Goal: Task Accomplishment & Management: Manage account settings

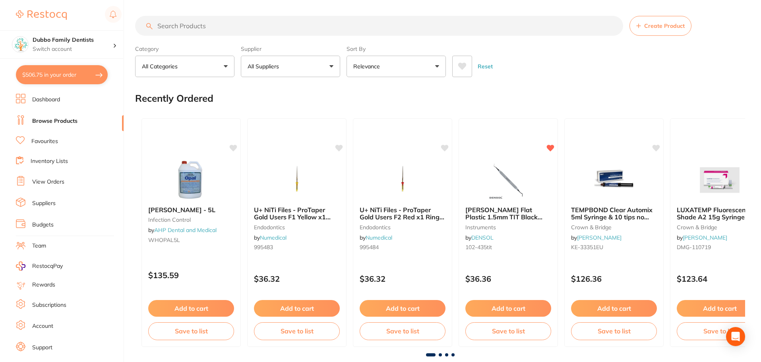
click at [300, 32] on input "search" at bounding box center [379, 26] width 488 height 20
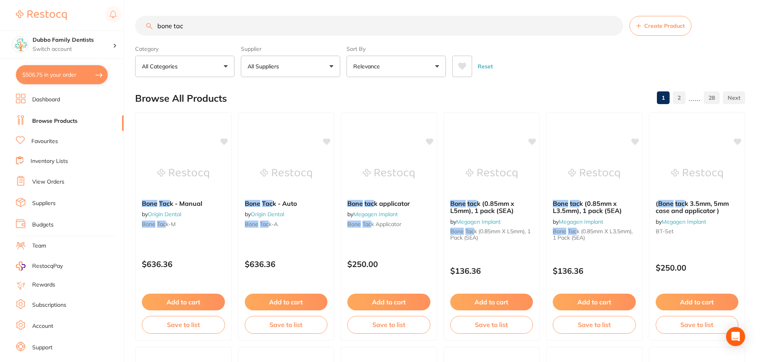
click at [295, 32] on input "bone tac" at bounding box center [379, 26] width 488 height 20
type input "bone tac"
click at [618, 180] on img at bounding box center [594, 173] width 52 height 40
click at [618, 180] on section at bounding box center [380, 181] width 761 height 362
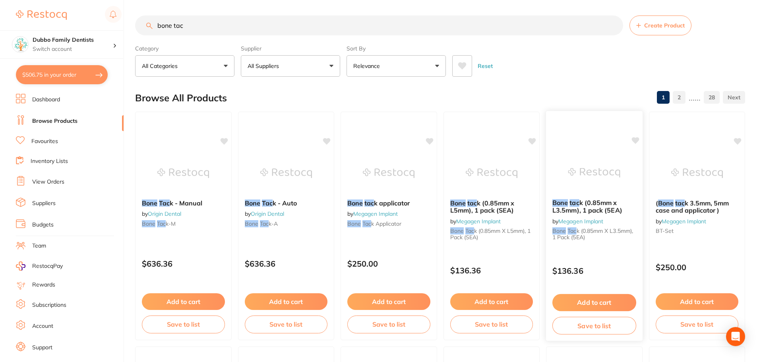
click at [614, 170] on img at bounding box center [594, 173] width 52 height 40
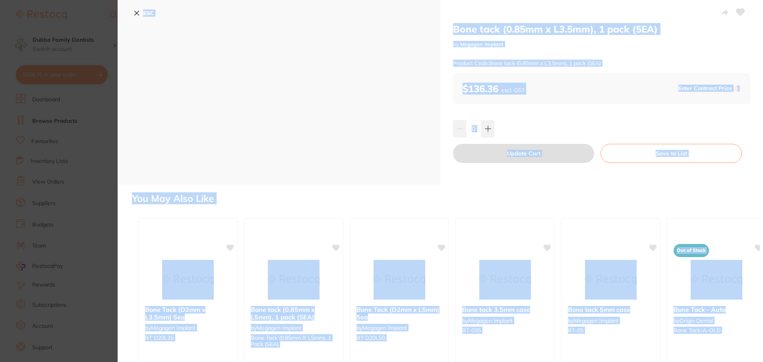
click at [477, 195] on h2 "You May Also Like" at bounding box center [446, 198] width 628 height 11
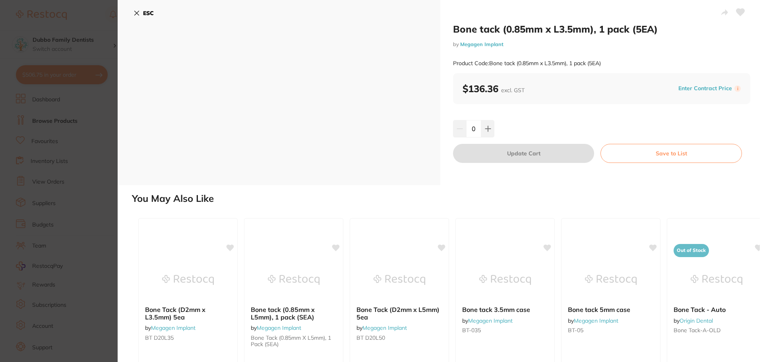
click at [517, 181] on div "Bone tack (0.85mm x L3.5mm), 1 pack (5EA) by Megagen Implant Product Code: Bone…" at bounding box center [601, 92] width 323 height 185
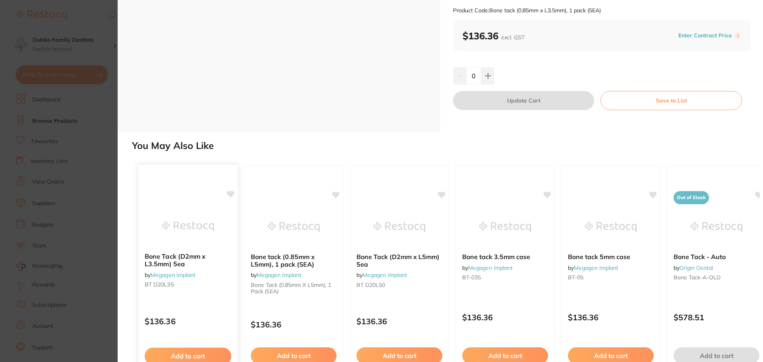
scroll to position [94, 0]
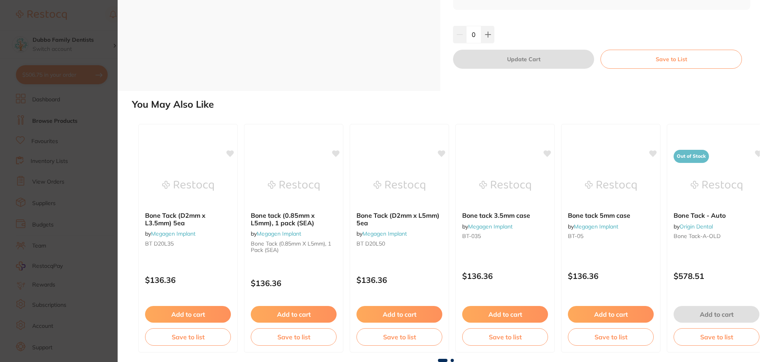
click at [76, 237] on section "Bone tack (0.85mm x L3.5mm), 1 pack (5EA) by Megagen Implant Product Code: Bone…" at bounding box center [381, 181] width 763 height 362
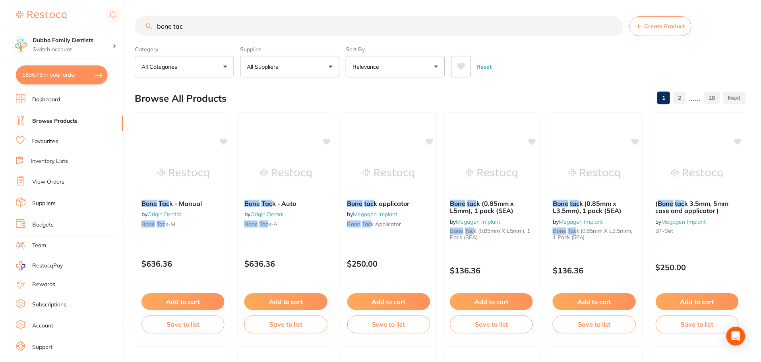
scroll to position [0, 0]
click at [687, 163] on img at bounding box center [697, 173] width 52 height 40
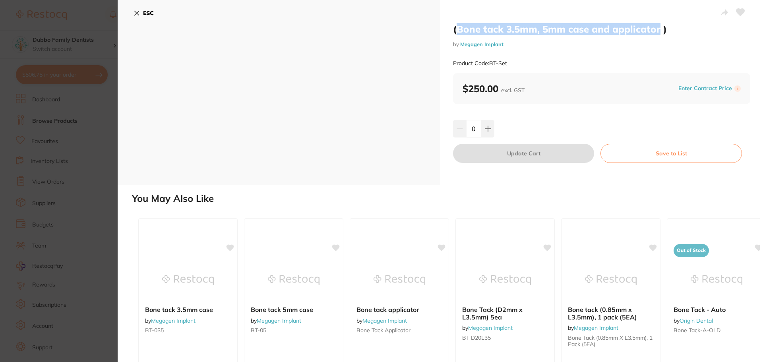
drag, startPoint x: 456, startPoint y: 28, endPoint x: 657, endPoint y: 24, distance: 201.1
click at [657, 24] on h2 "(Bone tack 3.5mm, 5mm case and applicator )" at bounding box center [601, 29] width 297 height 12
copy h2 "Bone tack 3.5mm, 5mm case and applicator"
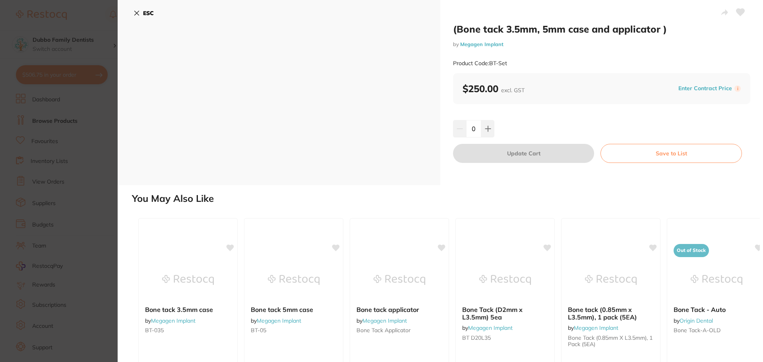
click at [598, 185] on div "(Bone tack 3.5mm, 5mm case and applicator ) by Megagen Implant Product Code: BT…" at bounding box center [601, 92] width 323 height 185
click at [195, 193] on h2 "You May Also Like" at bounding box center [446, 198] width 628 height 11
click at [100, 140] on section "(Bone tack 3.5mm, 5mm case and applicator ) by Megagen Implant Product Code: BT…" at bounding box center [381, 181] width 763 height 362
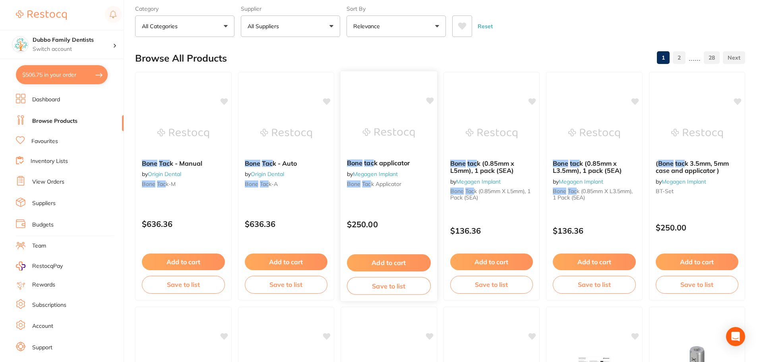
scroll to position [80, 0]
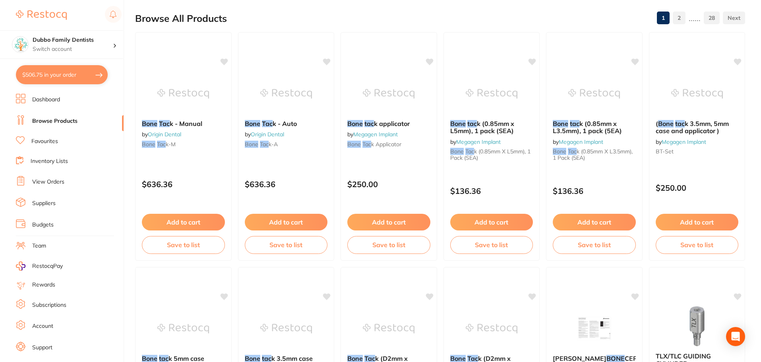
click at [588, 132] on span "k (0.85mm x L3.5mm), 1 pack (5EA)" at bounding box center [587, 127] width 69 height 15
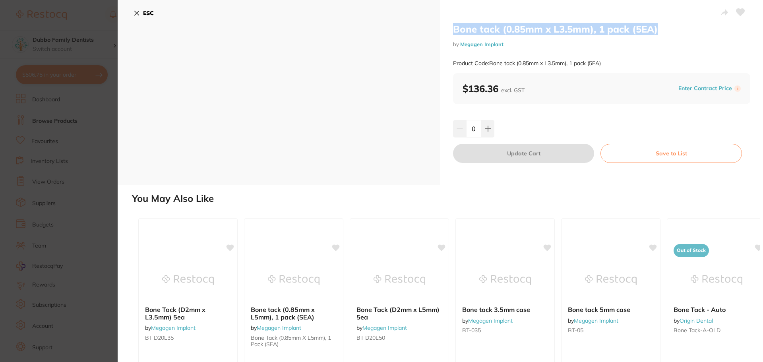
drag, startPoint x: 447, startPoint y: 29, endPoint x: 659, endPoint y: 25, distance: 212.2
click at [659, 25] on div "Bone tack (0.85mm x L3.5mm), 1 pack (5EA) by Megagen Implant Product Code: Bone…" at bounding box center [601, 92] width 323 height 185
copy h2 "Bone tack (0.85mm x L3.5mm), 1 pack (5EA)"
click at [140, 11] on button "ESC" at bounding box center [144, 13] width 20 height 14
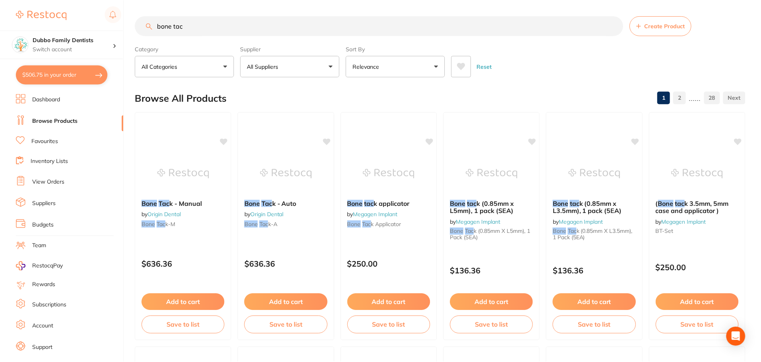
scroll to position [80, 0]
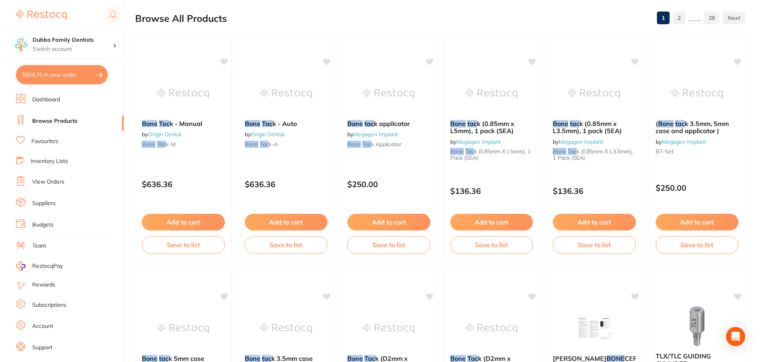
click at [75, 76] on button "$506.75 in your order" at bounding box center [62, 74] width 92 height 19
checkbox input "true"
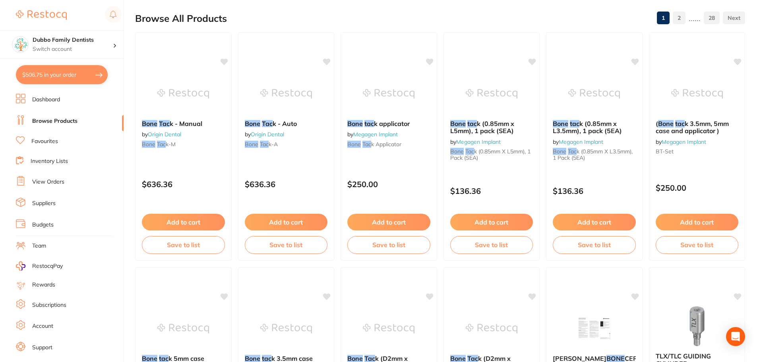
checkbox input "true"
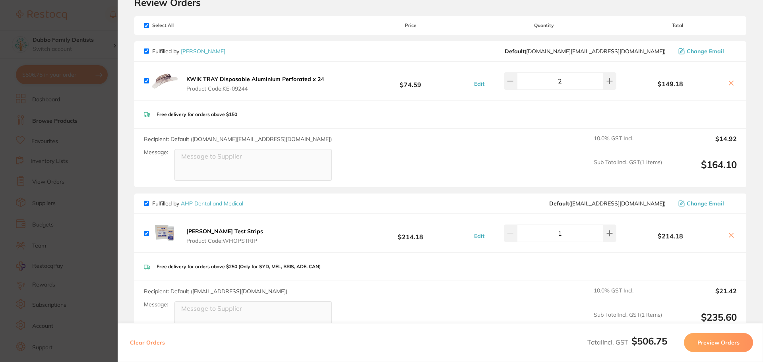
scroll to position [0, 0]
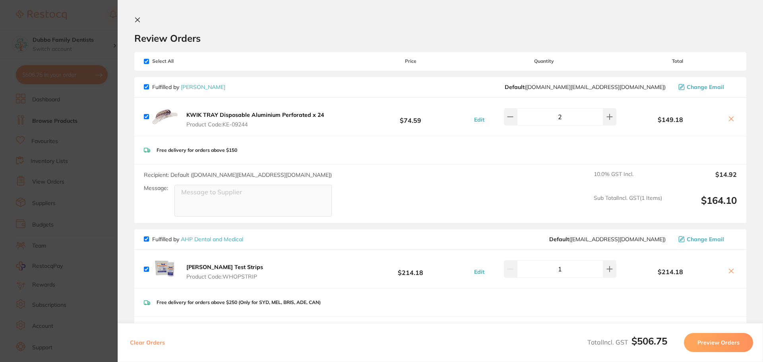
click at [137, 19] on icon at bounding box center [138, 20] width 4 height 4
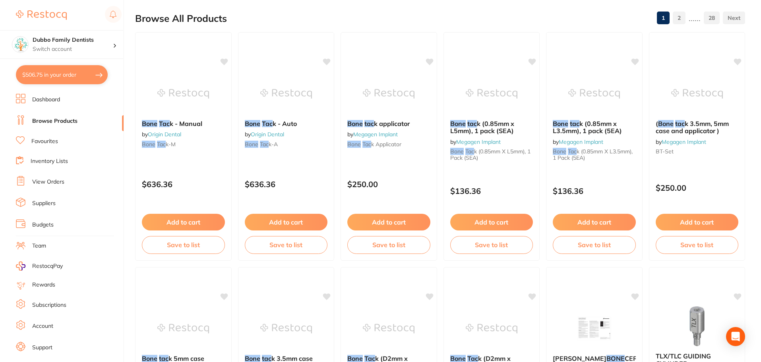
click at [65, 180] on li "View Orders" at bounding box center [70, 182] width 108 height 12
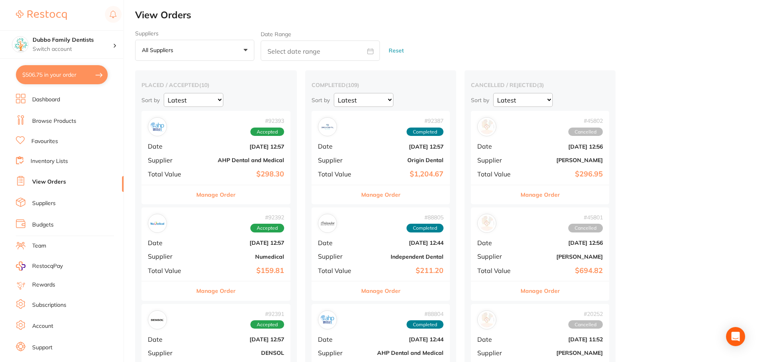
click at [221, 145] on b "[DATE] 12:57" at bounding box center [241, 146] width 87 height 6
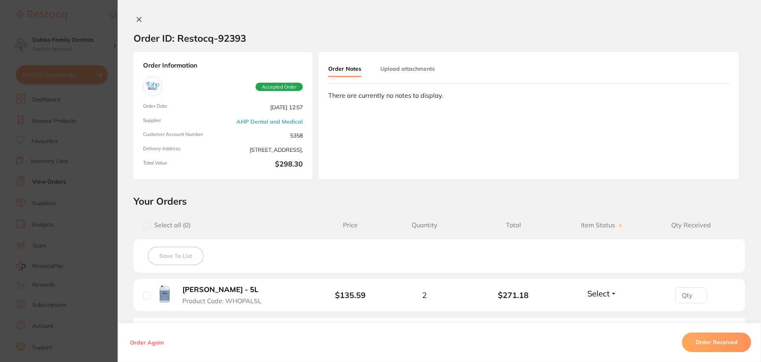
click at [607, 296] on span "Select" at bounding box center [598, 294] width 22 height 10
click at [604, 309] on span "Received" at bounding box center [602, 311] width 20 height 6
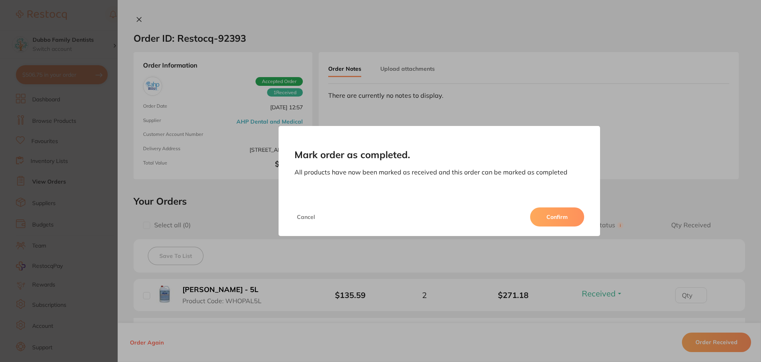
click at [560, 211] on button "Confirm" at bounding box center [557, 216] width 54 height 19
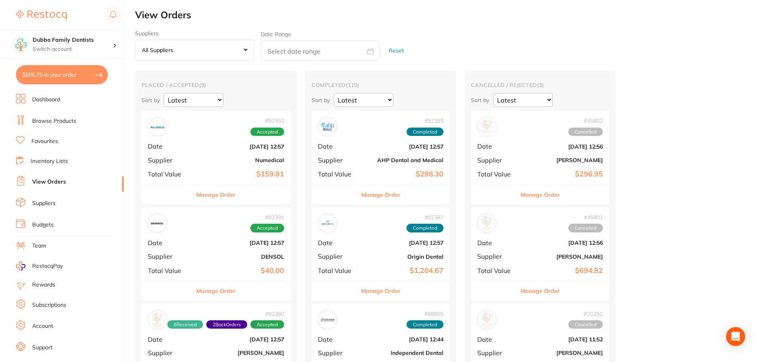
click at [171, 133] on div "# 92392 Accepted" at bounding box center [216, 126] width 136 height 19
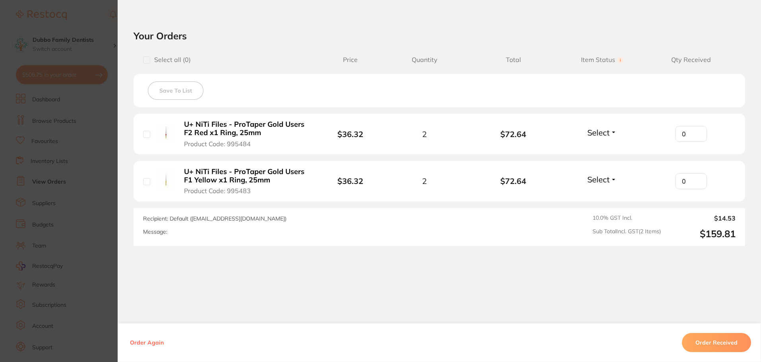
scroll to position [168, 0]
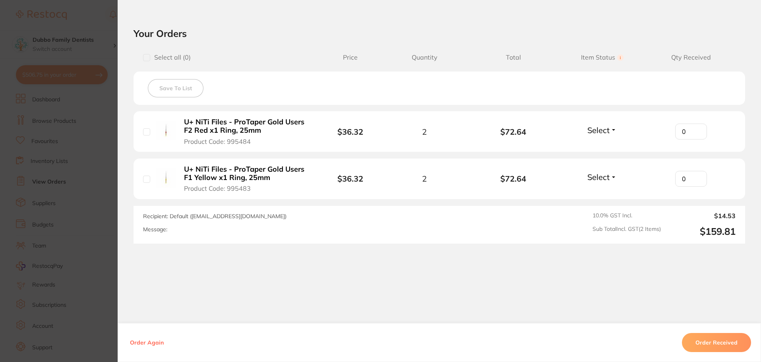
click at [611, 131] on button "Select" at bounding box center [602, 130] width 34 height 10
click at [604, 147] on span "Received" at bounding box center [602, 147] width 20 height 6
click at [596, 180] on span "Select" at bounding box center [598, 177] width 22 height 10
click at [593, 193] on span "Received" at bounding box center [602, 194] width 20 height 6
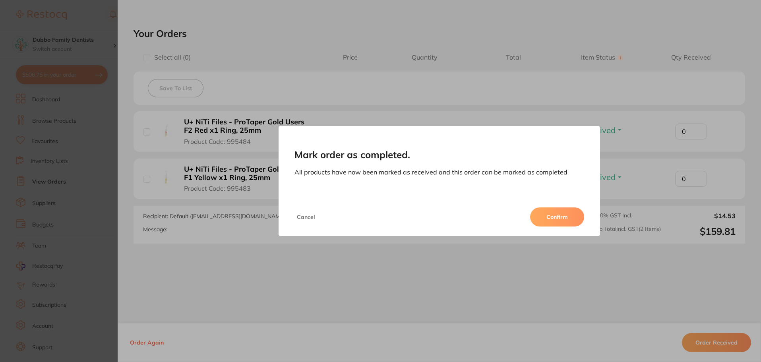
click at [553, 215] on button "Confirm" at bounding box center [557, 216] width 54 height 19
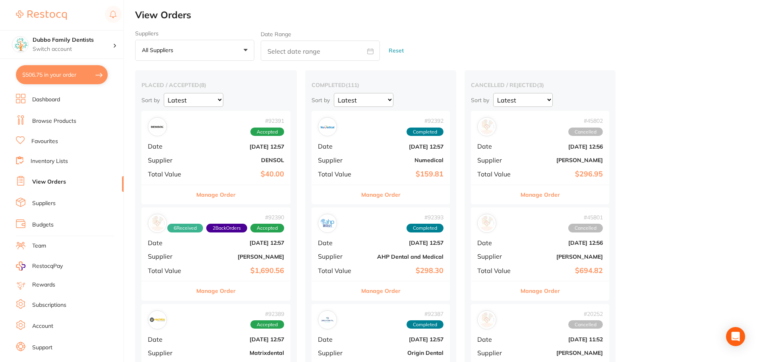
click at [178, 126] on div "# 92391 Accepted" at bounding box center [216, 126] width 136 height 19
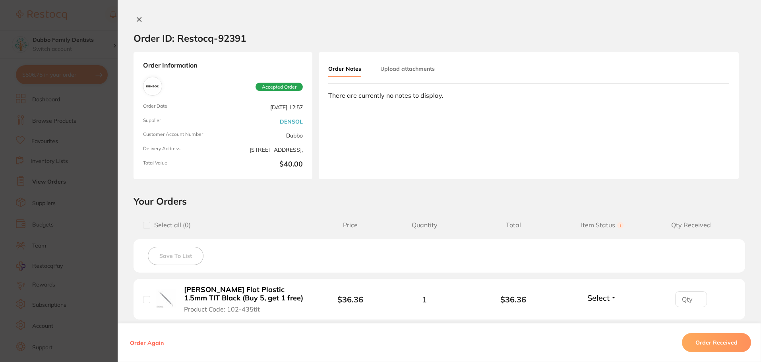
click at [141, 19] on button at bounding box center [139, 20] width 11 height 8
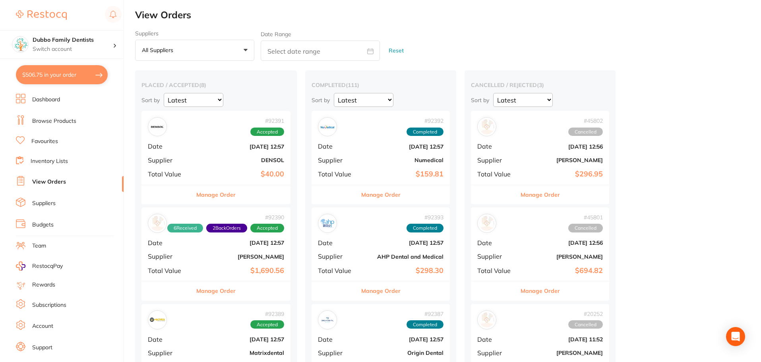
click at [155, 226] on img at bounding box center [157, 223] width 15 height 15
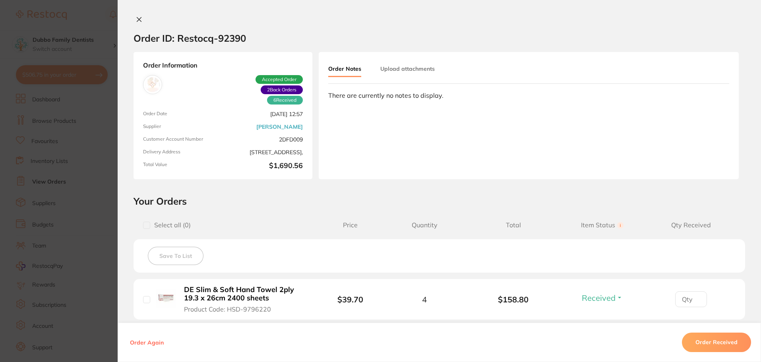
click at [141, 19] on button at bounding box center [139, 20] width 11 height 8
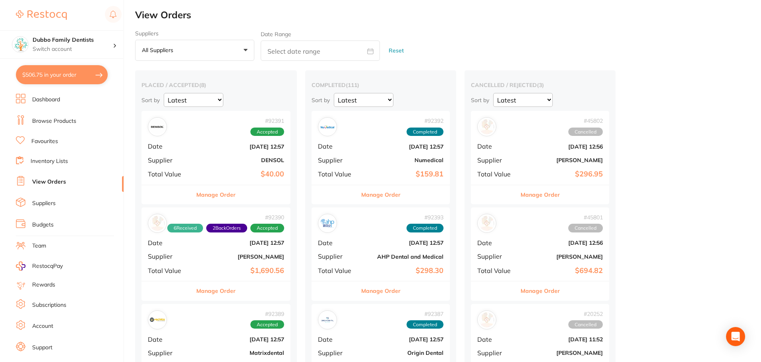
click at [159, 317] on img at bounding box center [157, 319] width 15 height 15
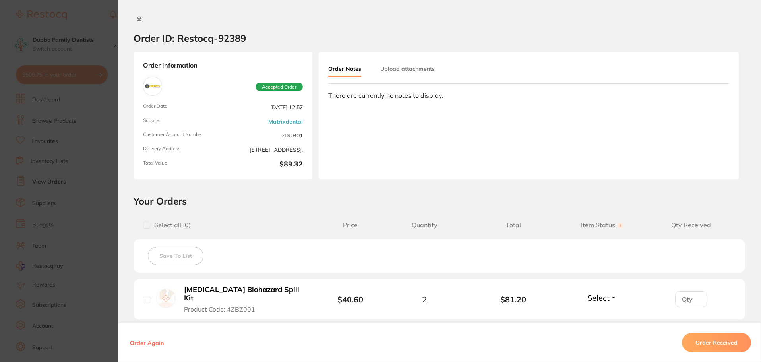
click at [136, 17] on icon at bounding box center [139, 19] width 6 height 6
